Goal: Communication & Community: Answer question/provide support

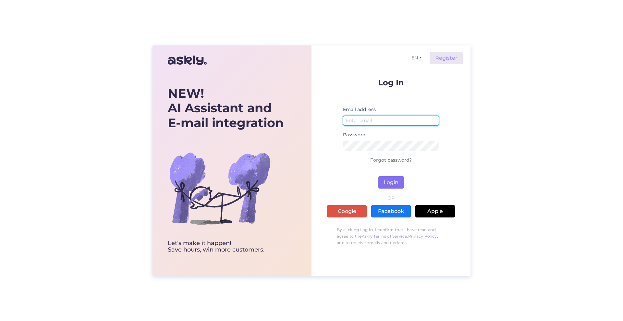
type input "[EMAIL_ADDRESS][DOMAIN_NAME]"
click at [391, 182] on button "Login" at bounding box center [391, 182] width 26 height 12
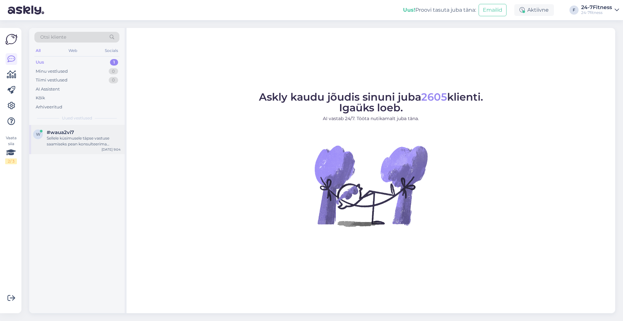
click at [97, 139] on div "Sellele küsimusele täpse vastuse saamiseks pean konsulteerima kolleegiga. Võtan…" at bounding box center [84, 141] width 74 height 12
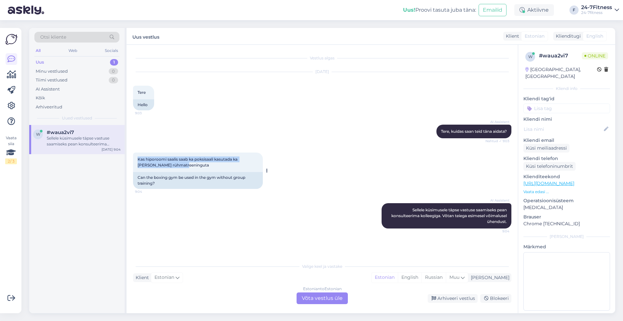
drag, startPoint x: 187, startPoint y: 168, endPoint x: 135, endPoint y: 156, distance: 53.1
click at [135, 156] on div "Kas hiporoomi saalis saab ka poksisaali kasutada ka [PERSON_NAME] rühmatreening…" at bounding box center [198, 161] width 130 height 19
copy span "Kas hiporoomi saalis saab ka poksisaali kasutada ka [PERSON_NAME] rühmatreening…"
click at [322, 296] on div "Estonian to Estonian Võta vestlus üle" at bounding box center [321, 298] width 51 height 12
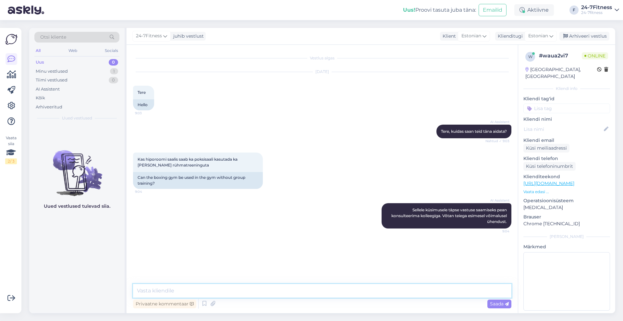
click at [285, 290] on textarea at bounding box center [322, 291] width 378 height 14
type textarea "Tere! Jah, poksisaali võite kasutada endale sobival ajal."
click at [502, 302] on span "Saada" at bounding box center [499, 304] width 19 height 6
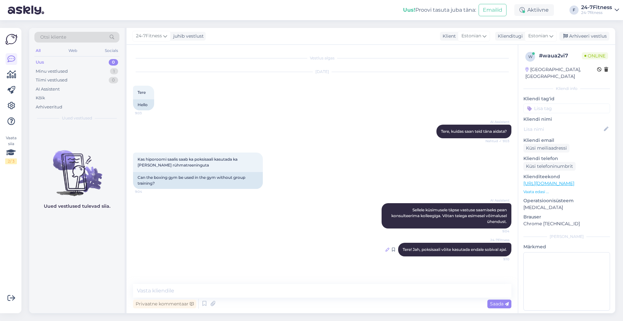
click at [385, 251] on icon at bounding box center [387, 250] width 4 height 4
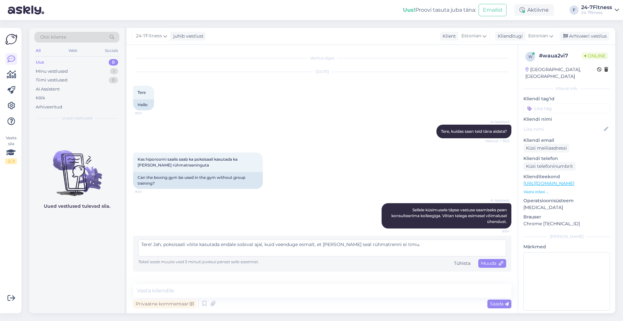
click at [394, 244] on textarea "Tere! Jah, poksisaali võite kasutada endale sobival ajal, kuid veenduge esmalt,…" at bounding box center [322, 247] width 368 height 17
type textarea "Tere! Jah, poksisaali võite kasutada endale sobival ajal, kuid veenduge esmalt,…"
click at [494, 265] on span "Muuda" at bounding box center [492, 263] width 23 height 6
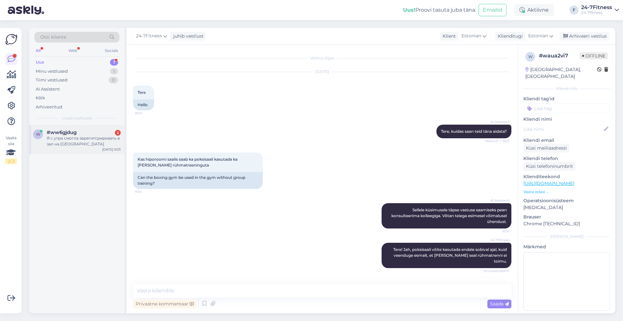
click at [81, 141] on div "Я с утра смогла зарегитсрировать в зал на [GEOGRAPHIC_DATA]" at bounding box center [84, 141] width 74 height 12
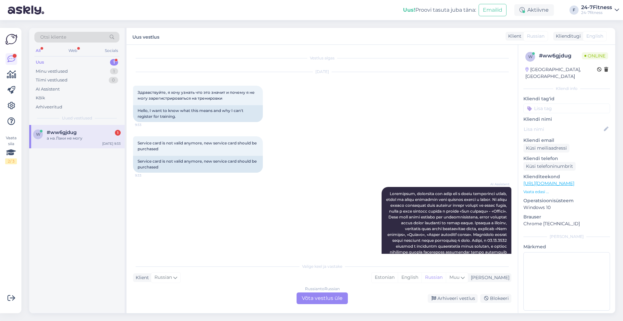
click at [303, 297] on div "Russian to Russian Võta vestlus üle" at bounding box center [321, 298] width 51 height 12
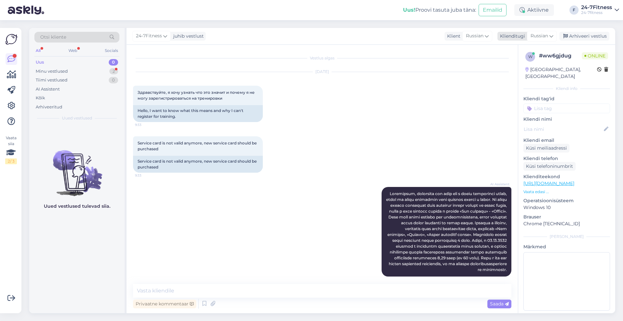
click at [546, 35] on span "Russian" at bounding box center [539, 35] width 18 height 7
type input "est"
click at [523, 67] on link "Estonian" at bounding box center [526, 65] width 71 height 10
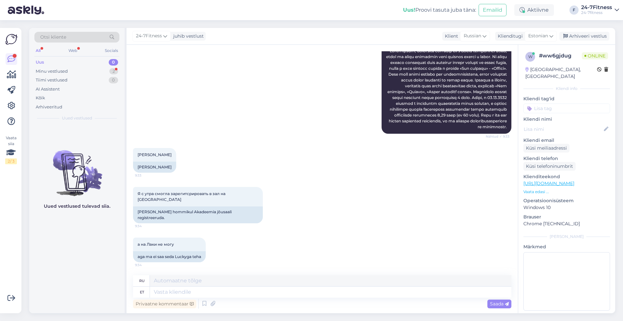
scroll to position [182, 0]
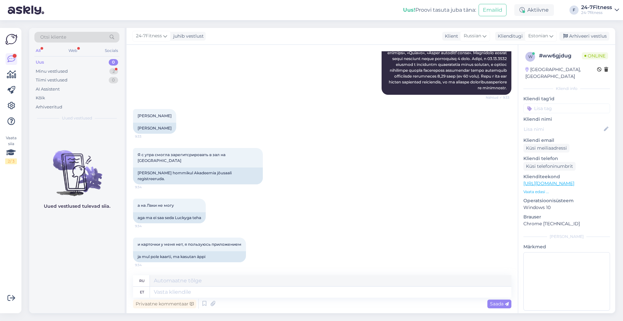
drag, startPoint x: 167, startPoint y: 139, endPoint x: 131, endPoint y: 139, distance: 36.0
click at [131, 139] on div "Vestlus algas [DATE] Здравствуйте, я хочу узнать что это значит и почему я не м…" at bounding box center [322, 179] width 391 height 268
copy div "[PERSON_NAME]"
click at [259, 290] on textarea at bounding box center [330, 291] width 361 height 11
type textarea "Tere!"
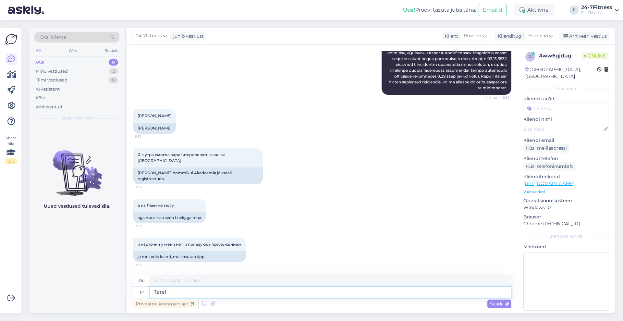
type textarea "Привет!"
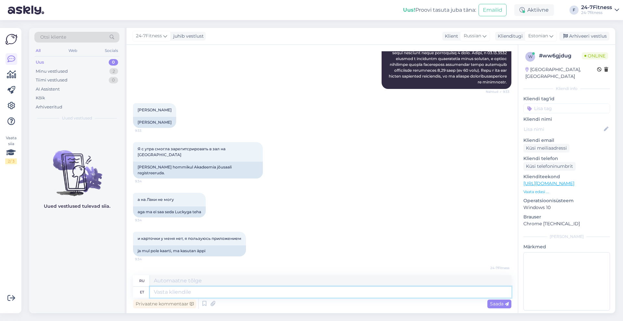
scroll to position [221, 0]
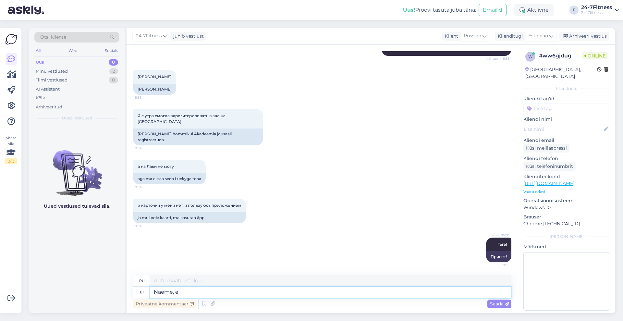
type textarea "Näeme, et"
type textarea "Посмотрим,"
type textarea "Näeme, et T"
type textarea "Мы видим, что"
type textarea "Näeme, et Teil on"
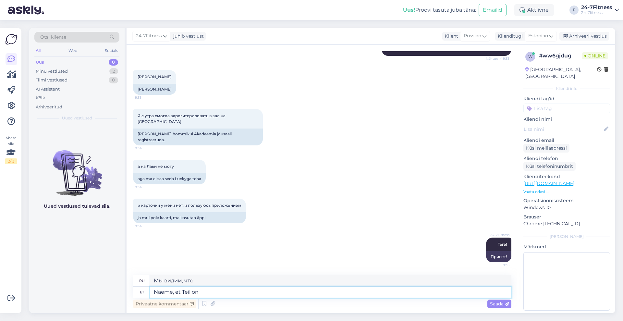
type textarea "Мы видим, что вы"
type textarea "Näeme, et Teil on o"
type textarea "Мы видим, что у вас есть"
type textarea "Näeme, et Teil on olemas kehtiv p"
type textarea "Мы видим, что у вас есть действительный"
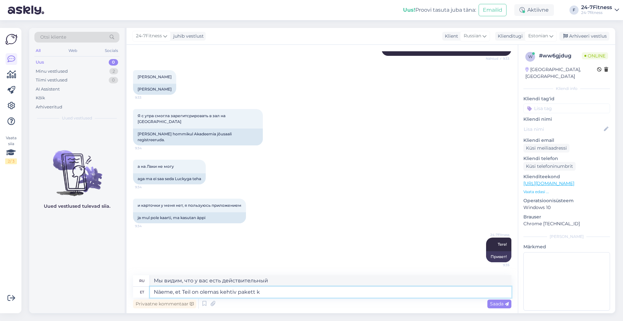
type textarea "Näeme, et Teil on olemas kehtiv pakett ko"
type textarea "Мы видим, что у вас действующий пакет."
type textarea "Näeme, et Teil on olemas kehtiv pakett koos r"
type textarea "Мы видим, что у вас есть действительный пакет с"
type textarea "Näeme, et Teil on olemas kehtiv pakett koos rühmatreeningute pak"
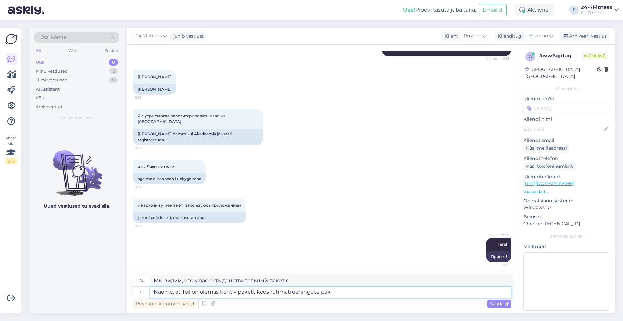
type textarea "Мы видим, что у вас действующий пакет с групповым обучением."
type textarea "Näeme, et Teil on olemas kehtiv pakett koos rühmatreeningute paketiga, m"
type textarea "Мы видим, что у вас есть действующий пакет с пакетом группового обучения,"
type textarea "Näeme, et Teil on olemas kehtiv pakett koos rühmatreeningute paketiga, mis k"
type textarea "Мы видим, что у вас есть действующий пакет с пакетом группового обучения, котор…"
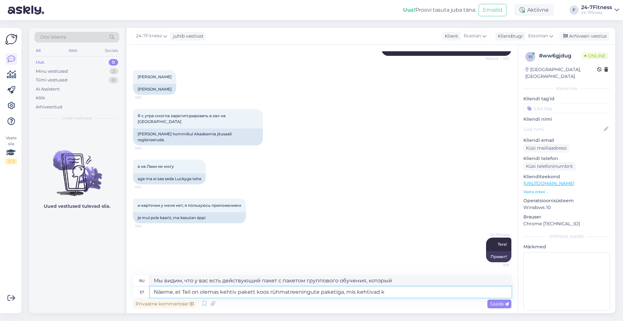
type textarea "Näeme, et Teil on olemas kehtiv pakett koos rühmatreeningute paketiga, mis keht…"
type textarea "Мы видим, что у вас есть действительный пакет с пакетом группового обучения, ко…"
type textarea "Näeme, et Teil on olemas kehtiv pakett koos rühmatreeningute paketiga, mis keht…"
type textarea "Мы видим, что у вас есть действующий пакет с пакетом группового обучения, дейст…"
type textarea "Näeme, et Teil on olemas kehtiv pakett koos rühmatreeningute paketiga, mis keht…"
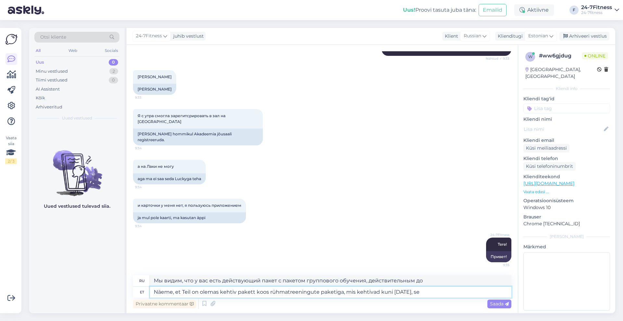
type textarea "Мы видим, что у вас есть действующий пакет с пакетом группового обучения, дейст…"
type textarea "Näeme, et Teil on olemas kehtiv pakett koos rühmatreeningute paketiga, mis keht…"
type textarea "Мы видим, что у вас есть действующий пакет с пакетом группового обучения, котор…"
type textarea "Näeme, et Teil on olemas kehtiv pakett koos rühmatreeningute paketiga, mis keht…"
type textarea "Мы видим, что у вас есть действующий пакет с пакетом группового обучения, котор…"
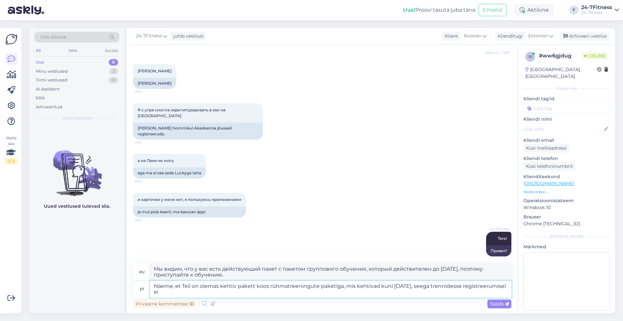
type textarea "Näeme, et Teil on olemas kehtiv pakett koos rühmatreeningute paketiga, mis keht…"
type textarea "Мы видим, что у вас есть действующий пакет с пакетом группового обучения, котор…"
type textarea "Näeme, et Teil on olemas kehtiv pakett koos rühmatreeningute paketiga, mis keht…"
type textarea "Мы видим, что у вас есть действующий пакет с пакетом группового обучения, котор…"
type textarea "Näeme, et Teil on olemas kehtiv pakett koos rühmatreeningute paketiga, mis keht…"
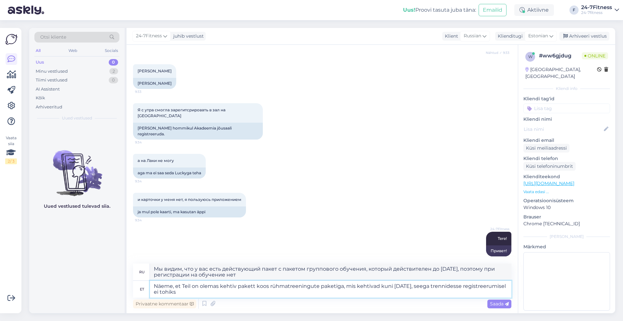
type textarea "Мы видим, что у вас действующий пакет с пакетом группового обучения, который де…"
type textarea "Näeme, et Teil on olemas kehtiv pakett koos rühmatreeningute paketiga, mis keht…"
type textarea "Мы видим, что у вас есть действующий пакет с пакетом группового обучения, котор…"
type textarea "Näeme, et Teil on olemas kehtiv pakett koos rühmatreeningute paketiga, mis keht…"
type textarea "Мы видим, что у вас действующий пакет с пакетом группового обучения, который де…"
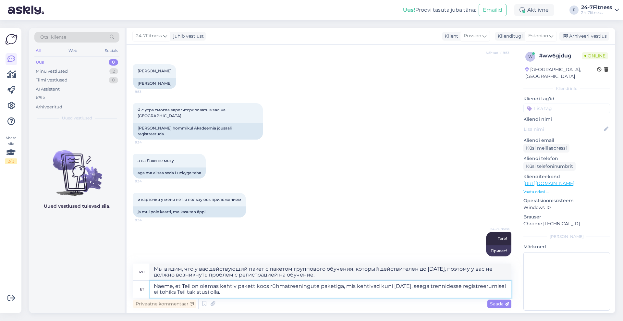
type textarea "Näeme, et Teil on olemas kehtiv pakett koos rühmatreeningute paketiga, mis keht…"
type textarea "Мы видим, что у Вас действующий пакет с пакетом группового обучения, который де…"
type textarea "Näeme, et Teil on olemas kehtiv pakett koos rühmatreeningute paketiga, mis keht…"
type textarea "Мы видим, что у вас есть действующий пакет группового обучения, действительный …"
type textarea "Näeme, et Teil on olemas kehtiv pakett koos rühmatreeningute paketiga, mis keht…"
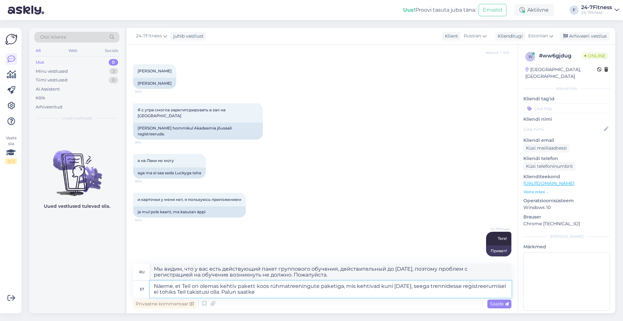
type textarea "Мы видим, что у вас есть действующий пакет группового обучения, действительный …"
type textarea "Näeme, et Teil on olemas kehtiv pakett koos rühmatreeningute paketiga, mis keht…"
type textarea "Мы видим, что у вас есть действующий пакет группового обучения, действительный …"
type textarea "Näeme, et Teil on olemas kehtiv pakett koos rühmatreeningute paketiga, mis keht…"
type textarea "Мы видим, что у вас есть действующий пакет группового обучения, действительный …"
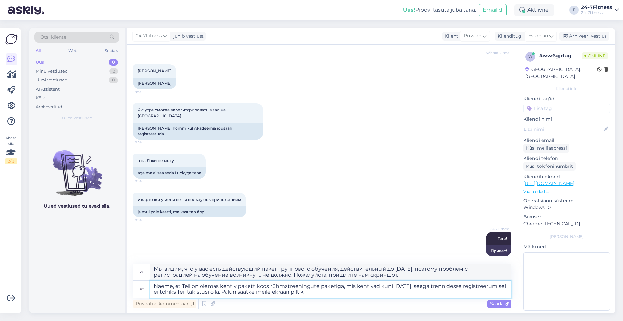
type textarea "Näeme, et Teil on olemas kehtiv pakett koos rühmatreeningute paketiga, mis keht…"
type textarea "Мы видим, что у вас есть действующий пакет с пакетом групповых тренировок, дейс…"
type textarea "Näeme, et Teil on olemas kehtiv pakett koos rühmatreeningute paketiga, mis keht…"
type textarea "Мы видим, что у вас есть действующий пакет групповых тренировок, действительный…"
type textarea "Näeme, et Teil on olemas kehtiv pakett koos rühmatreeningute paketiga, mis keht…"
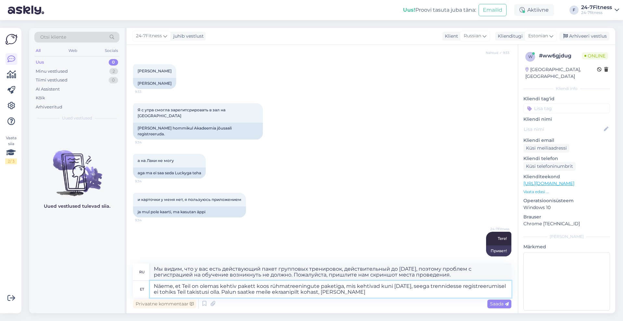
type textarea "Мы видим, что у вас есть действующий пакет группового обучения, действительный …"
type textarea "Näeme, et Teil on olemas kehtiv pakett koos rühmatreeningute paketiga, mis keht…"
type textarea "Мы видим, что у вас есть действующий пакет с групповым обучением, действительны…"
type textarea "Näeme, et Teil on olemas kehtiv pakett koos rühmatreeningute paketiga, mis keht…"
type textarea "Мы видим, что у вас есть действующий пакет с групповым обучением, действительны…"
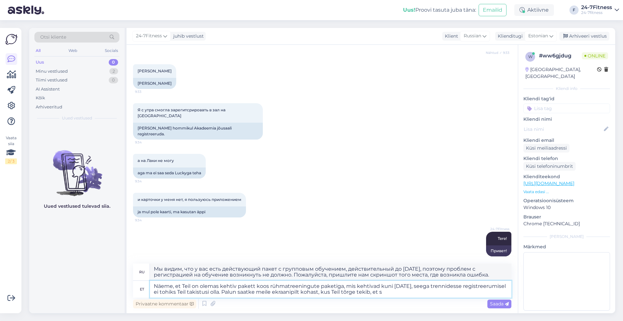
type textarea "Näeme, et Teil on olemas kehtiv pakett koos rühmatreeningute paketiga, mis keht…"
type textarea "Мы видим, что у вас есть действующий пакет с групповым обучением, действительны…"
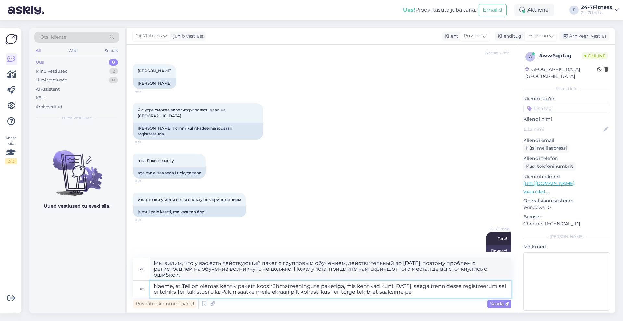
type textarea "Näeme, et Teil on olemas kehtiv pakett koos rühmatreeningute paketiga, mis keht…"
type textarea "Мы видим, что у вас есть действующий пакет с групповым обучением, действительны…"
type textarea "Näeme, et Teil on olemas kehtiv pakett koos rühmatreeningute paketiga, mis keht…"
type textarea "Мы видим, что у вас есть действующий пакет с групповым обучением, действительны…"
type textarea "Näeme, et Teil on olemas kehtiv pakett koos rühmatreeningute paketiga, mis keht…"
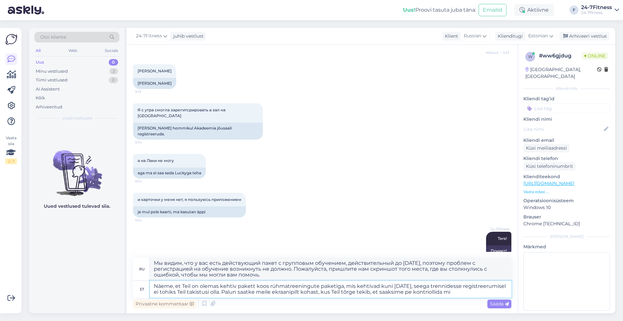
type textarea "Мы видим, что у вас есть действующий пакет с групповым обучением, действительны…"
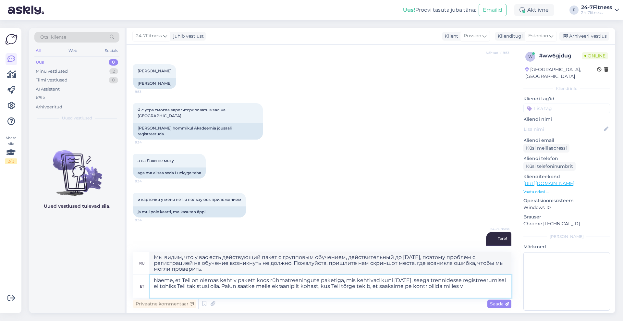
type textarea "Näeme, et Teil on olemas kehtiv pakett koos rühmatreeningute paketiga, mis keht…"
type textarea "Мы видим, что у вас есть действующий пакет с групповым обучением, действительны…"
type textarea "Näeme, et Teil on olemas kehtiv pakett koos rühmatreeningute paketiga, mis keht…"
type textarea "Мы видим, что у вас есть действующий пакет с групповым обучением, действительны…"
type textarea "Näeme, et Teil on olemas kehtiv pakett koos rühmatreeningute paketiga, mis keht…"
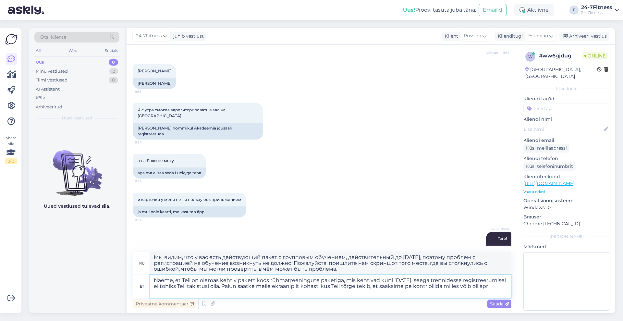
type textarea "Мы видим, что у вас есть действующий пакет с групповым обучением, действительны…"
type textarea "Näeme, et Teil on olemas kehtiv pakett koos rühmatreeningute paketiga, mis keht…"
type textarea "Мы видим, что у вас есть действующий пакет с групповым обучением, действительны…"
click at [451, 285] on textarea "Näeme, et Teil on olemas kehtiv pakett koos rühmatreeningute paketiga, mis keht…" at bounding box center [330, 286] width 361 height 23
click at [473, 284] on textarea "Näeme, et Teil on olemas kehtiv pakett koos rühmatreeningute paketiga, mis keht…" at bounding box center [330, 286] width 361 height 23
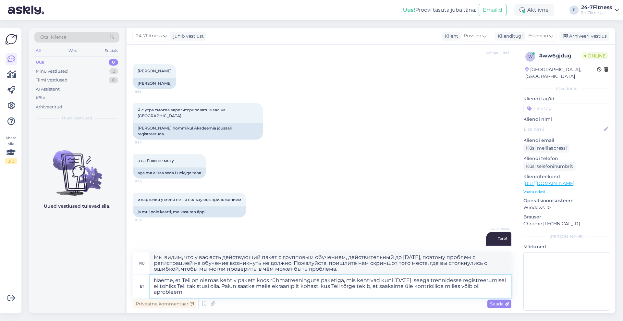
type textarea "Näeme, et Teil on olemas kehtiv pakett koos rühmatreeningute paketiga, mis keht…"
type textarea "Мы видим, что у вас есть действующий пакет с групповым обучением, действительны…"
click at [176, 288] on textarea "Näeme, et Teil on olemas kehtiv pakett koos rühmatreeningute paketiga, mis keht…" at bounding box center [330, 286] width 361 height 23
click at [177, 292] on textarea "Näeme, et Teil on olemas kehtiv pakett koos rühmatreeningute paketiga, mis keht…" at bounding box center [330, 286] width 361 height 23
type textarea "Näeme, et Teil on olemas kehtiv pakett koos rühmatreeningute paketiga, mis keht…"
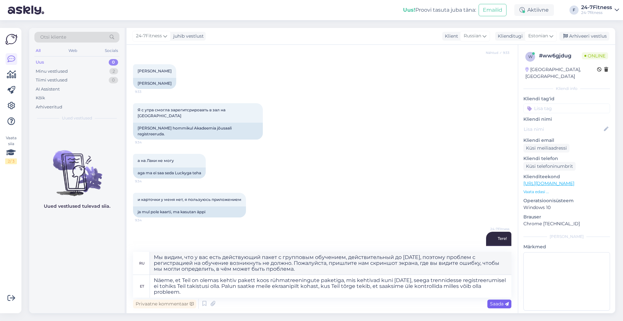
click at [498, 300] on div "Saada" at bounding box center [499, 303] width 24 height 9
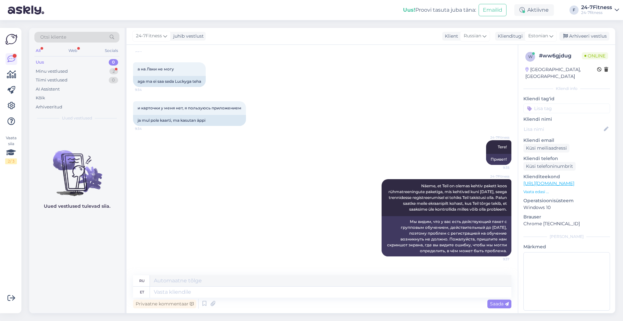
scroll to position [353, 0]
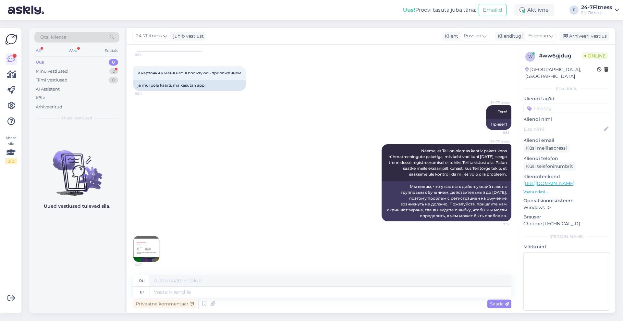
click at [142, 242] on img at bounding box center [146, 249] width 26 height 26
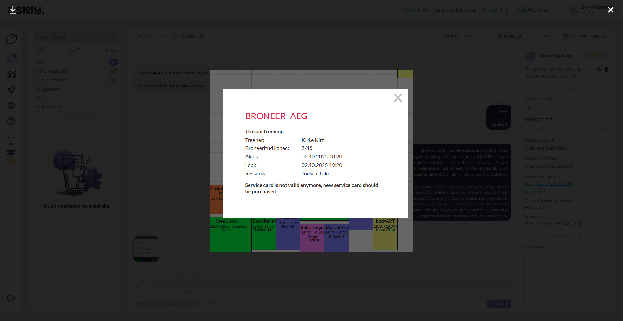
click at [612, 7] on icon at bounding box center [610, 10] width 5 height 8
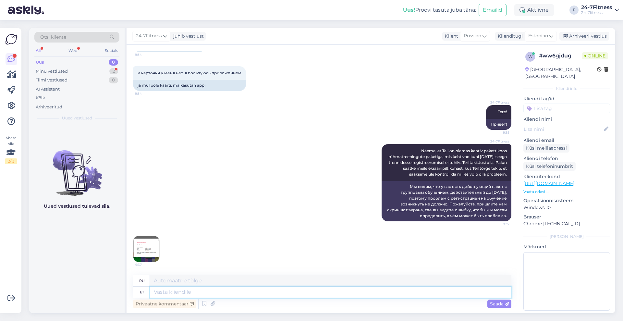
click at [219, 292] on textarea at bounding box center [330, 291] width 361 height 11
type textarea "Täname."
type textarea "Спасибо."
type textarea "Täname. Näeme p"
type textarea "Спасибо. До встречи."
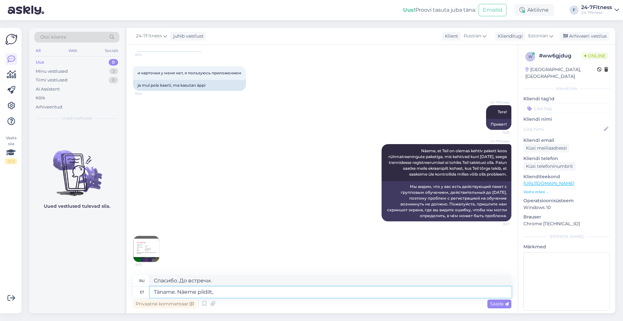
type textarea "Täname. Näeme pildilt,"
type textarea "Спасибо. На фото видно,"
type textarea "Täname. Näeme pildilt, et s"
type textarea "Спасибо. На фотографии видно, что"
type textarea "Täname. Näeme pildilt, et soovite tre"
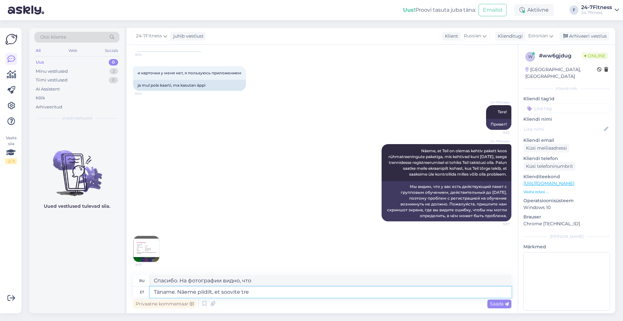
type textarea "Спасибо. На фото видно, что вы хотите."
type textarea "Täname. Näeme pildilt, et soovite trenni"
type textarea "Спасибо. Судя по фотографии, вы хотите заняться спортом."
type textarea "Täname. Näeme pildilt, et soovite trenni broneerida k"
type textarea "Спасибо. На фотографии видно, что вы хотите записаться на тренировку."
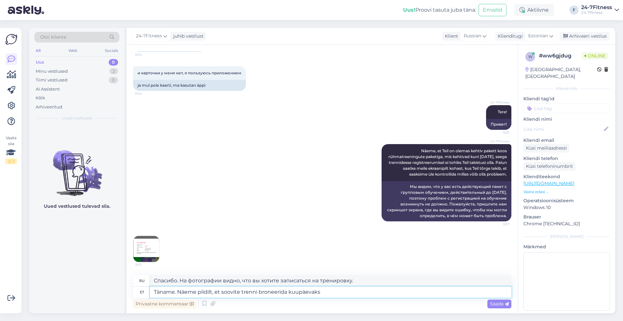
type textarea "Täname. Näeme pildilt, et soovite trenni broneerida kuupäevaks"
type textarea "Спасибо. На фотографии видно, что вы хотели бы записаться на тренировку на указ…"
type textarea "Täname. Näeme pildilt, et soovite trenni broneerida kuupäevaks 02.10. t"
type textarea "Спасибо. На фотографии видно, что вы хотите записаться на тренировку на 02.10."
type textarea "Täname. Näeme pildilt, et soovite trenni broneerida kuupäevaks 02.10. teie pake"
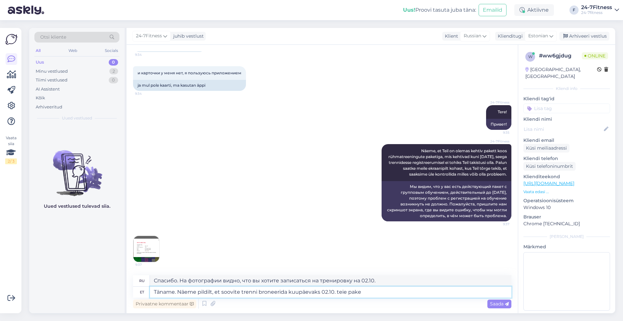
type textarea "Спасибо. На фотографии видно, что вы хотите забронировать тренировку на 02.10."
type textarea "Täname. Näeme pildilt, et soovite trenni broneerida kuupäevaks 02.10. teie pake…"
type textarea "Спасибо. На фотографии видно, что вы хотите забронировать тренировку на 02.10. …"
type textarea "Täname. Näeme pildilt, et soovite trenni broneerida kuupäevaks 02.10. teie pake…"
type textarea "Спасибо. На изображении видно, что вы хотите забронировать тренировку на 02.10.…"
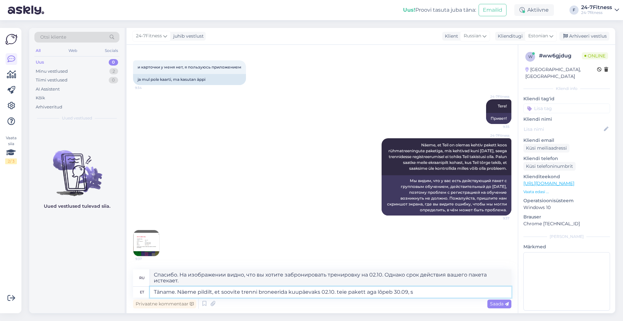
type textarea "Täname. Näeme pildilt, et soovite trenni broneerida kuupäevaks 02.10. teie pake…"
type textarea "Спасибо. На фотографии видно, что вы хотите забронировать тренировку на 02.10. …"
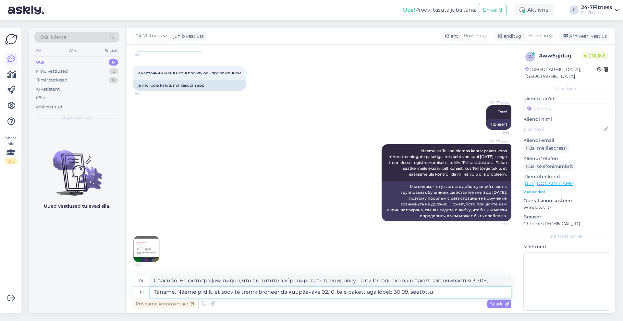
type textarea "Täname. Näeme pildilt, et soovite trenni broneerida kuupäevaks 02.10. teie pake…"
type textarea "Спасибо. На фотографии видно, что вы хотите забронировать тренировку на 02.10. …"
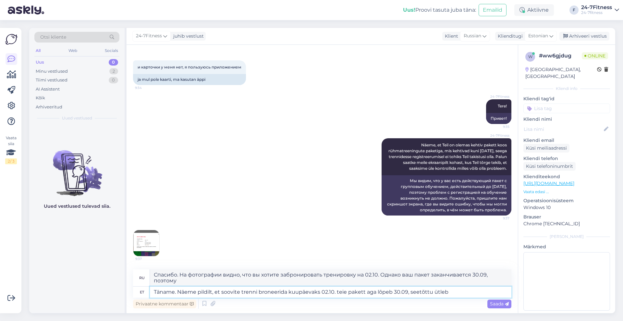
type textarea "Täname. Näeme pildilt, et soovite trenni broneerida kuupäevaks 02.10. teie pake…"
type textarea "Спасибо. На картинке видно, что вы хотите забронировать тренировку на 02.10. Од…"
type textarea "Täname. Näeme pildilt, et soovite trenni broneerida kuupäevaks 02.10. teie pake…"
type textarea "Спасибо. На изображении видно, что вы хотите забронировать тренировку на 02.10.…"
type textarea "Täname. Näeme pildilt, et soovite trenni broneerida kuupäevaks 02.10. teie pake…"
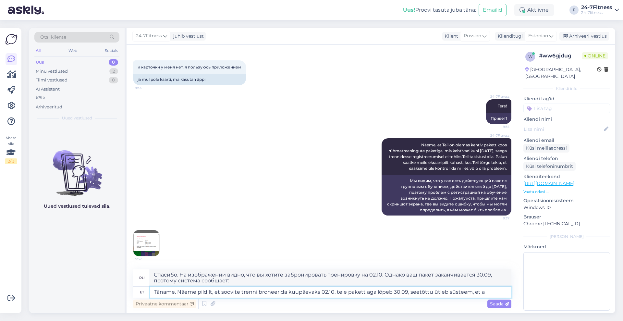
type textarea "Спасибо. На картинке видно, что вы хотите забронировать тренировку на 02.10. Од…"
type textarea "Täname. Näeme pildilt, et soovite trenni broneerida kuupäevaks 02.10. teie pake…"
type textarea "Спасибо. На картинке видно, что вы хотите забронировать тренировку на 02.10. Од…"
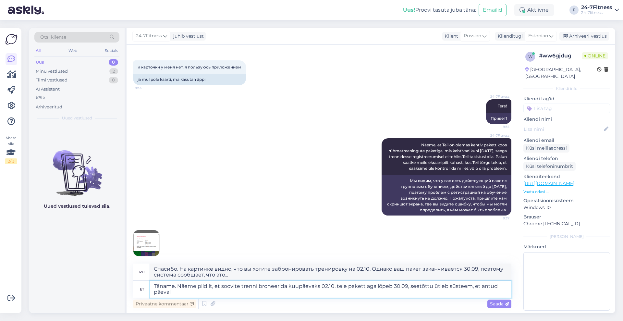
type textarea "Täname. Näeme pildilt, et soovite trenni broneerida kuupäevaks 02.10. teie pake…"
type textarea "Спасибо. На картинке видно, что вы хотите забронировать тренировку на 02.10. Од…"
type textarea "Täname. Näeme pildilt, et soovite trenni broneerida kuupäevaks 02.10. teie pake…"
type textarea "Спасибо. На картинке видно, что вы хотите забронировать тренировку на 02.10. Од…"
type textarea "Täname. Näeme pildilt, et soovite trenni broneerida kuupäevaks 02.10. teie pake…"
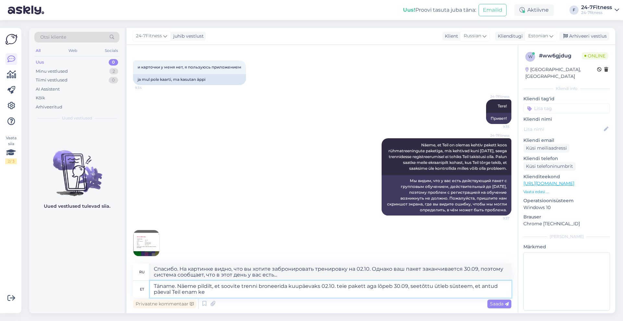
type textarea "Спасибо. На изображении видно, что вы хотите записаться на тренировку на 02.10.…"
type textarea "Täname. Näeme pildilt, et soovite trenni broneerida kuupäevaks 02.10. teie pake…"
type textarea "Спасибо. На изображении видно, что вы хотите забронировать тренировку на 02.10.…"
type textarea "Täname. Näeme pildilt, et soovite trenni broneerida kuupäevaks 02.10. teie pake…"
type textarea "Спасибо. На изображении видно, что вы хотите записаться на тренировку на 02.10.…"
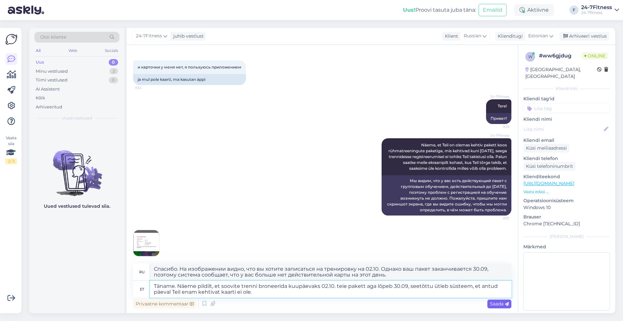
type textarea "Täname. Näeme pildilt, et soovite trenni broneerida kuupäevaks 02.10. teie pake…"
click at [500, 303] on span "Saada" at bounding box center [499, 304] width 19 height 6
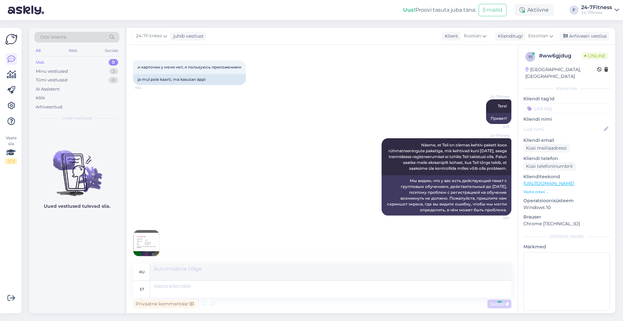
scroll to position [421, 0]
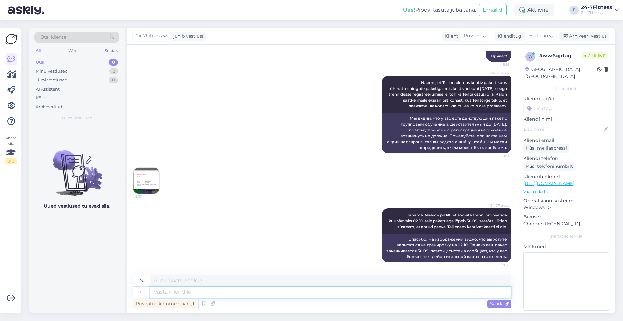
click at [453, 290] on textarea at bounding box center [330, 291] width 361 height 11
type textarea "Kui so"
type textarea "Если"
type textarea "Kui soovite"
type textarea "Если ты хочешь"
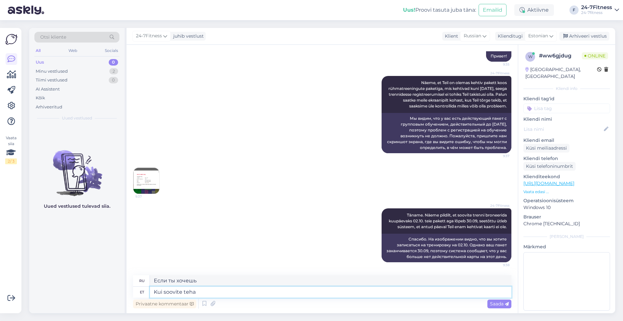
type textarea "Kui soovite teha b"
type textarea "Если вы хотите сделать"
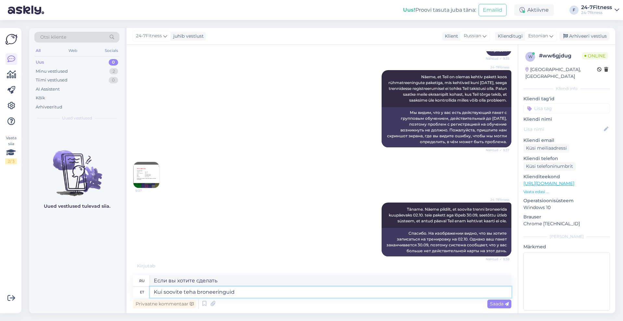
scroll to position [428, 0]
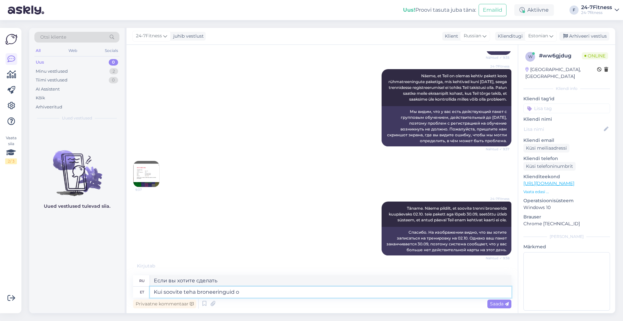
type textarea "Kui soovite teha broneeringuid ok"
type textarea "Если вы хотите сделать бронирование"
type textarea "Kui soovite teha broneeringuid oktoobri k"
type textarea "Если вы хотите забронировать на октябрь"
type textarea "Kui soovite teha broneeringuid oktoobri kuusse, si"
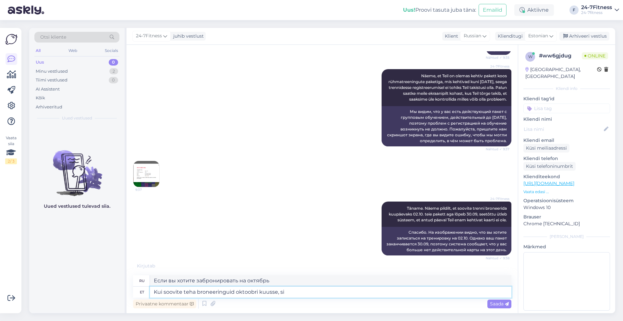
type textarea "Если вы хотите забронировать места на октябрь,"
type textarea "Kui soovite teha broneeringuid oktoobri kuusse, siis pe"
type textarea "Если вы хотите забронировать на октябрь, то"
type textarea "Kui soovite teha broneeringuid oktoobri kuusse, siis peaksite j"
type textarea "Если вы хотите забронировать номер на октябрь, вам следует"
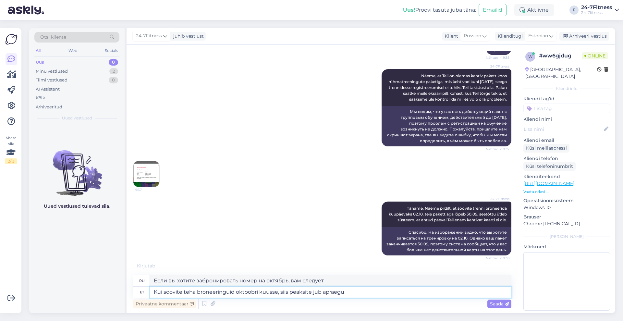
type textarea "Kui soovite teha broneeringuid oktoobri kuusse, siis peaksite jub apraegu u"
type textarea "Если вы хотите забронировать номер на октябрь, это следует сделать сейчас."
type textarea "Kui soovite teha broneeringuid oktoobri kuusse, siis peaksite jub apraegu uue p"
type textarea "Если вы хотите забронировать места на октябрь, вам следует начать новую регистр…"
type textarea "Kui soovite teha broneeringuid oktoobri kuusse, siis peaksite jub apraegu uue p…"
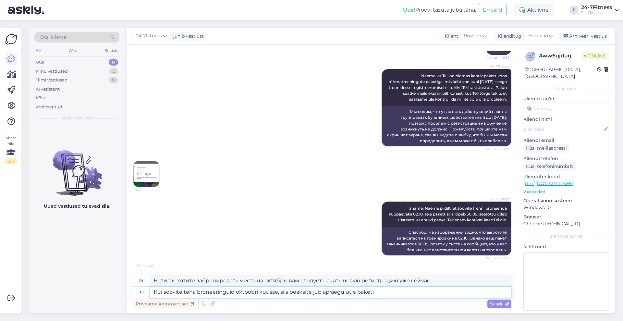
type textarea "Если вы хотите забронировать номер на октябрь, вам уже следует забронировать но…"
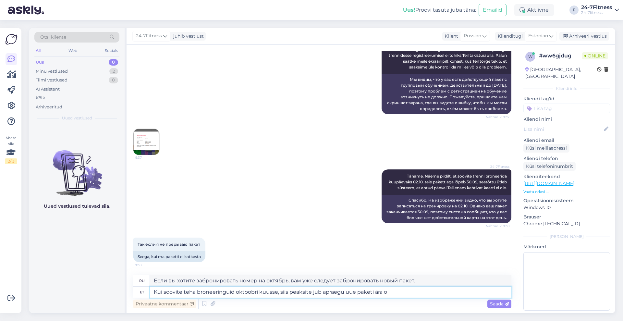
type textarea "Kui soovite teha broneeringuid oktoobri kuusse, siis peaksite jub apraegu uue p…"
type textarea "Если вы хотите забронировать номер на октябрь, вам следует воспользоваться новы…"
type textarea "Kui soovite teha broneeringuid oktoobri kuusse, siis peaksite jub apraegu uue p…"
type textarea "Если вы хотите забронировать номер на октябрь, вам следует купить новый пакет с…"
click at [493, 302] on span "Saada" at bounding box center [499, 304] width 19 height 6
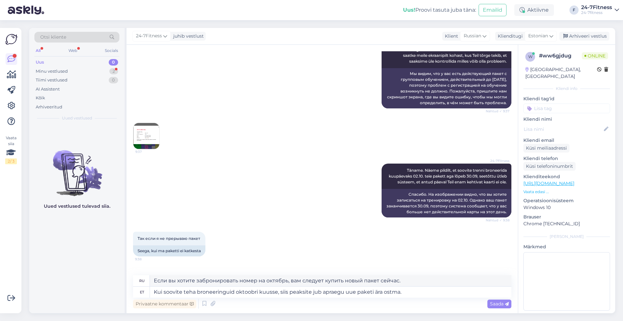
scroll to position [499, 0]
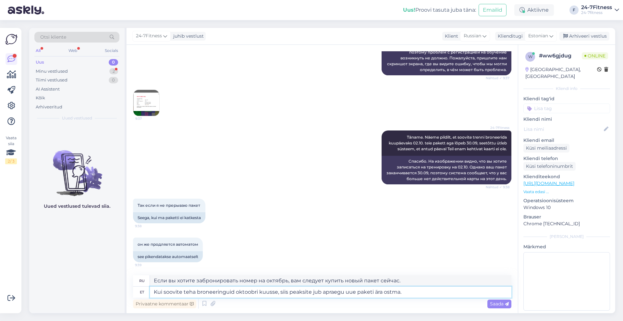
click at [419, 291] on textarea "Kui soovite teha broneeringuid oktoobri kuusse, siis peaksite jub apraegu uue p…" at bounding box center [330, 291] width 361 height 11
click at [197, 290] on textarea "Kui soovite teha broneeringuid oktoobri kuusse, siis peaksite jub apraegu uue p…" at bounding box center [330, 291] width 361 height 11
type textarea "Kui soovite teha rühmatrenni broneeringuid oktoobri kuusse, siis peaksite jub a…"
type textarea "Если вы хотите записаться на групповые тренировки на октябрь, вам следует приоб…"
type textarea "Kui soovite teha rühmatrenni broneeringuid oktoobri kuusse, siis peaksite jub a…"
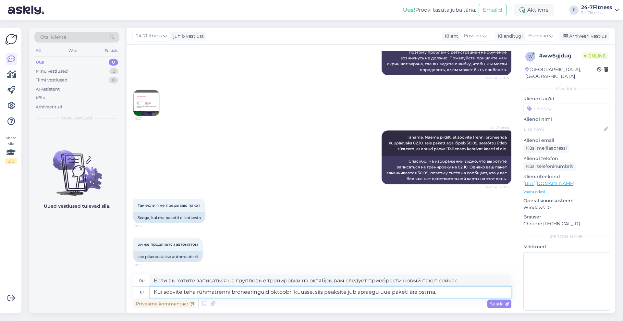
drag, startPoint x: 495, startPoint y: 302, endPoint x: 350, endPoint y: 295, distance: 145.2
click at [325, 295] on textarea "Kui soovite teha rühmatrenni broneeringuid oktoobri kuusse, siis peaksite jub a…" at bounding box center [330, 291] width 361 height 11
click at [503, 304] on span "Saada" at bounding box center [499, 304] width 19 height 6
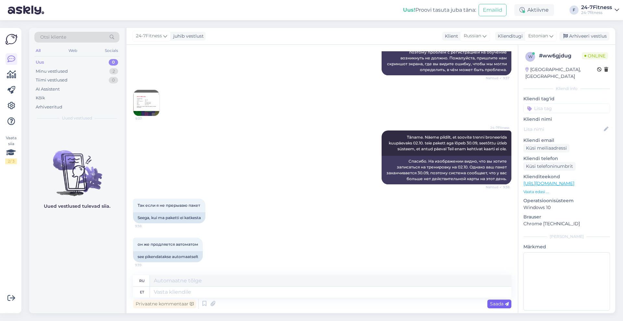
scroll to position [550, 0]
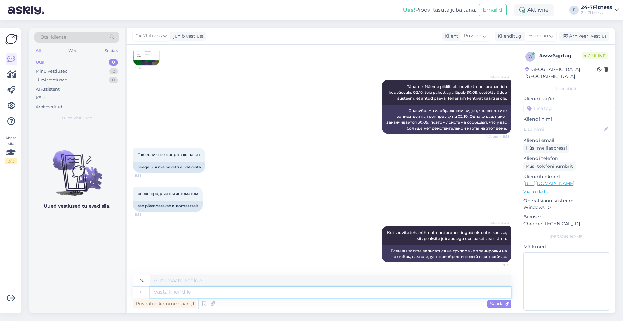
click at [232, 292] on textarea at bounding box center [330, 291] width 361 height 11
type textarea "Aastane le"
type textarea "Ежегодный"
type textarea "Aastane lepinguga"
type textarea "Годовой контракт"
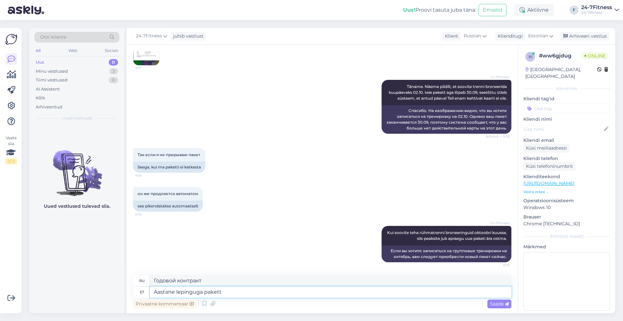
type textarea "Aastane lepinguga pakett"
type textarea "Годовой контрактный пакет"
type textarea "Aastane lepinguga pakett lõpeb au"
type textarea "Годовой контрактный пакет заканчивается"
type textarea "Aastane lepinguga pakett lõpeb automaatselt tä"
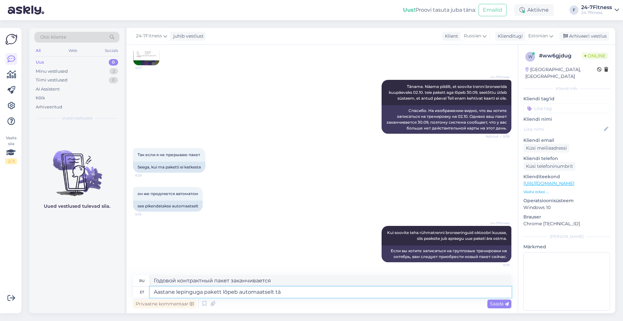
type textarea "Годовой контрактный пакет заканчивается автоматически"
type textarea "Aastane lepinguga pakett lõpeb automaatselt tähtaa"
type textarea "Годовой контрактный пакет автоматически прекращает свое действие по окончании с…"
type textarea "Aastane lepinguga pakett lõpeb automaatselt tähtaja sa"
type textarea "Годовой контрактный пакет автоматически истекает в конце срока"
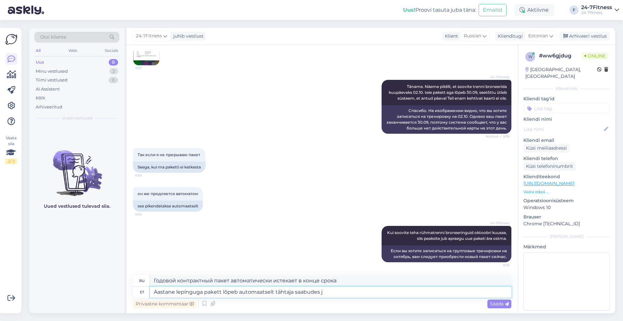
type textarea "Aastane lepinguga pakett lõpeb automaatselt tähtaja saabudes ja"
type textarea "Годовой контрактный пакет автоматически аннулируется по истечении срока действия"
type textarea "Aastane lepinguga pakett lõpeb automaatselt tähtaja saabudes ja se"
type textarea "Годовой контрактный пакет автоматически прекращается по истечении срока действи…"
type textarea "Aastane lepinguga pakett lõpeb automaatselt tähtaja saabudes [PERSON_NAME] pi"
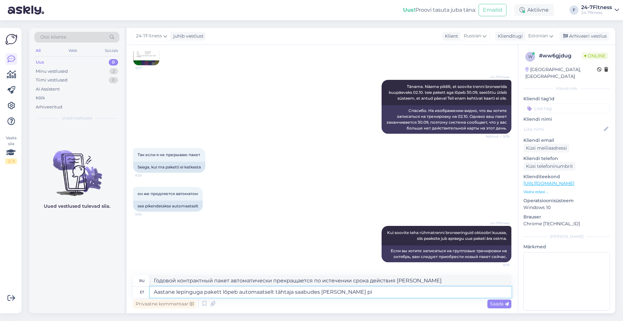
type textarea "Годовой контрактный пакет автоматически прекращает свое действие по истечении с…"
type textarea "Aastane lepinguga pakett lõpeb automaatselt tähtaja saabudes [PERSON_NAME] pike…"
type textarea "Годовой контрактный пакет автоматически прекращает свое действие по истечении с…"
type textarea "Aastane lepinguga pakett lõpeb automaatselt tähtaja saabudes [PERSON_NAME] pike…"
type textarea "Годовой контрактный пакет автоматически прекращает свое действие по истечении с…"
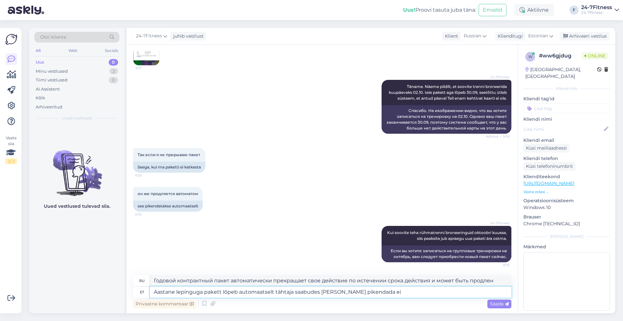
type textarea "Aastane lepinguga pakett lõpeb automaatselt tähtaja saabudes [PERSON_NAME] pike…"
type textarea "Годовой контрактный пакет автоматически аннулируется по истечении срока действи…"
type textarea "Aastane lepinguga pakett lõpeb automaatselt tähtaja saabudes [PERSON_NAME] pike…"
type textarea "Годовой контрактный пакет автоматически аннулируется по истечении срока действи…"
type textarea "Aastane lepinguga pakett lõpeb automaatselt tähtaja saabudes [PERSON_NAME] pike…"
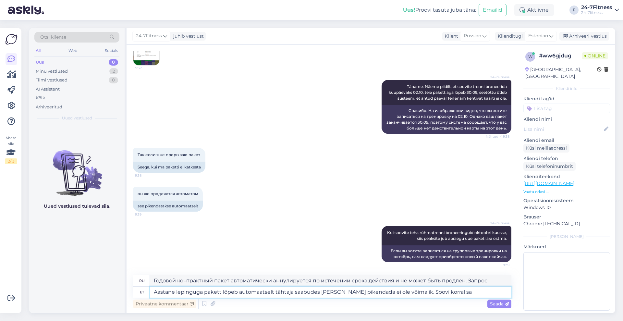
type textarea "Годовой контрактный пакет автоматически аннулируется по истечении срока действи…"
type textarea "Aastane lepinguga pakett lõpeb automaatselt tähtaja saabudes [PERSON_NAME] pike…"
type textarea "Годовой контрактный пакет автоматически аннулируется по истечении срока действи…"
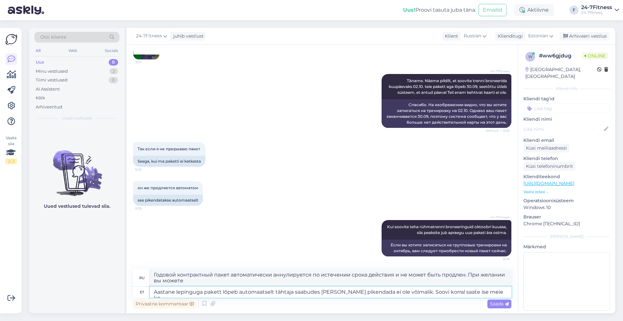
type textarea "Aastane lepinguga pakett lõpeb automaatselt tähtaja saabudes [PERSON_NAME] pike…"
type textarea "Годовой контракт автоматически аннулируется по истечении срока действия и не по…"
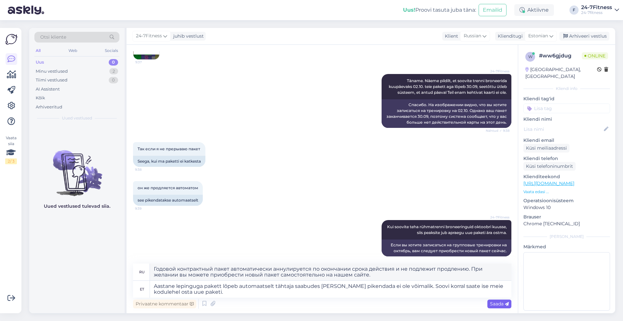
click at [498, 303] on span "Saada" at bounding box center [499, 304] width 19 height 6
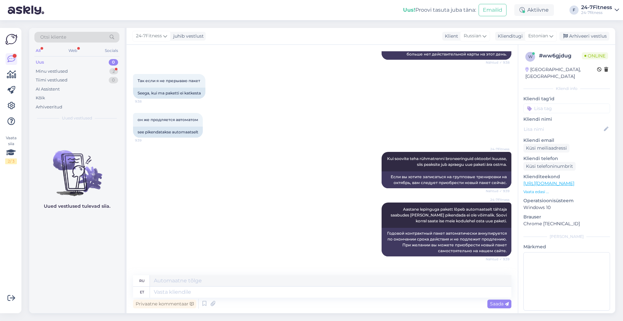
scroll to position [657, 0]
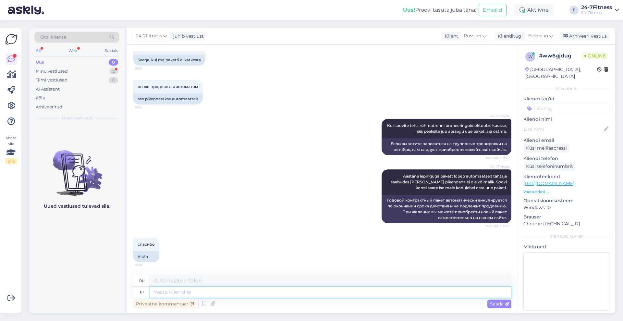
click at [231, 291] on textarea at bounding box center [330, 291] width 361 height 11
click at [184, 295] on textarea "Palun! Kui teil tekib veel küsimusi, siis palun võtke ühendust." at bounding box center [330, 291] width 361 height 11
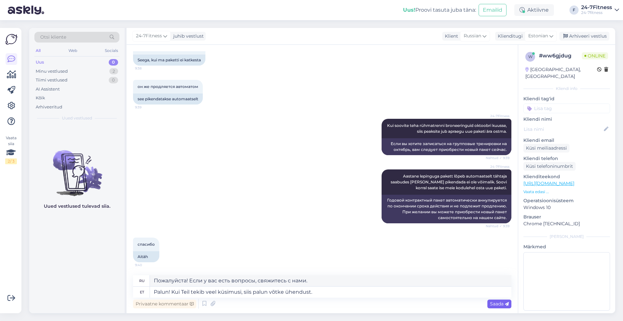
click at [507, 304] on icon at bounding box center [507, 304] width 4 height 4
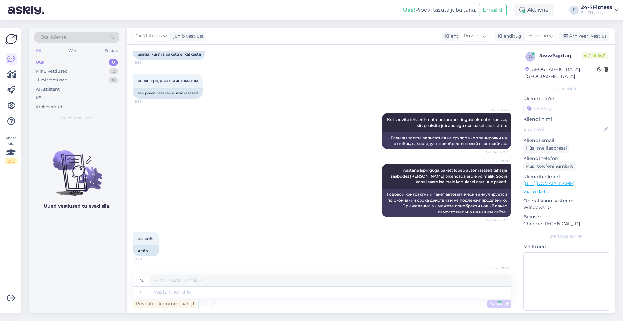
scroll to position [695, 0]
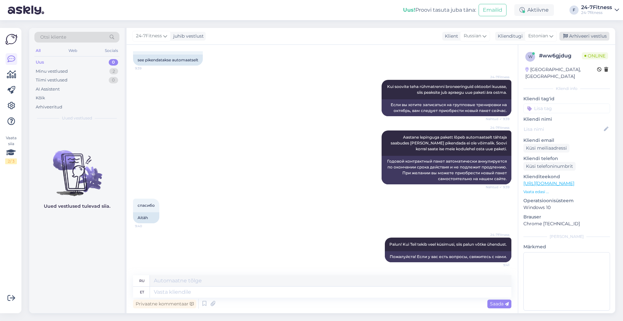
click at [584, 34] on div "Arhiveeri vestlus" at bounding box center [584, 36] width 50 height 9
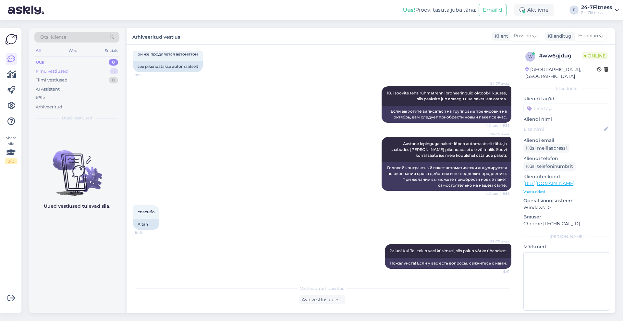
click at [72, 71] on div "Minu vestlused 1" at bounding box center [76, 71] width 85 height 9
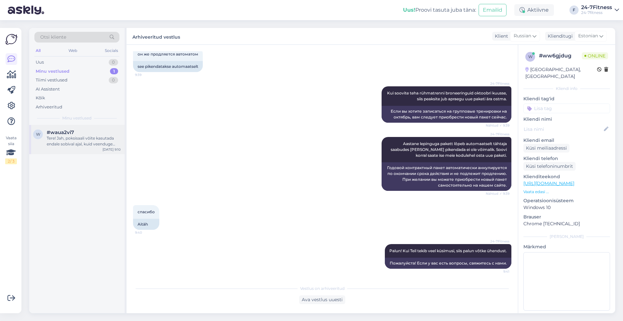
click at [82, 144] on div "Tere! Jah, poksisaali võite kasutada endale sobival ajal, kuid veenduge esmalt,…" at bounding box center [84, 141] width 74 height 12
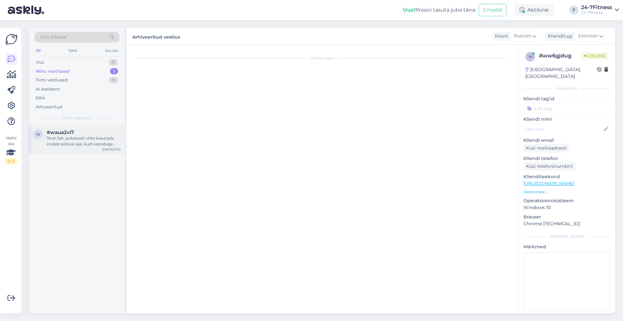
scroll to position [0, 0]
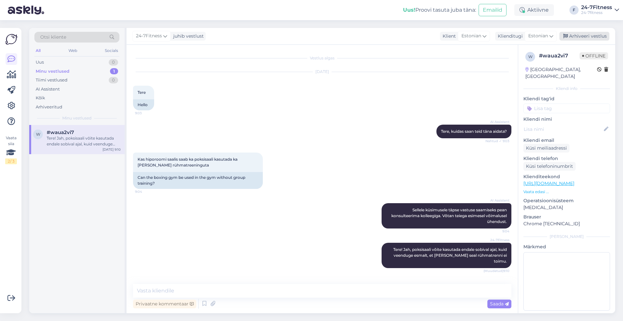
click at [579, 34] on div "Arhiveeri vestlus" at bounding box center [584, 36] width 50 height 9
